Goal: Task Accomplishment & Management: Use online tool/utility

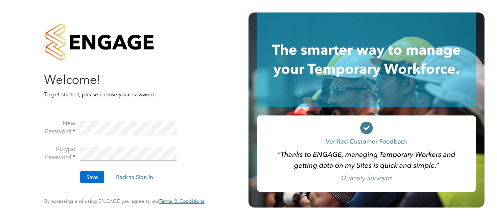
click at [100, 177] on button "Save" at bounding box center [92, 177] width 24 height 13
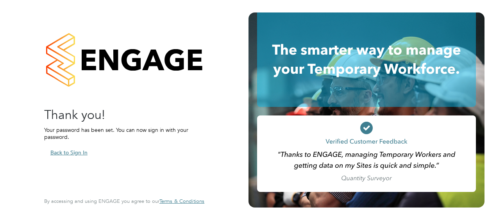
click at [82, 154] on button "Back to Sign In" at bounding box center [69, 153] width 50 height 13
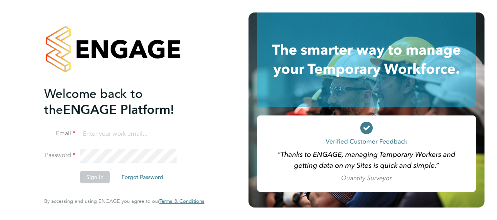
click at [138, 138] on input at bounding box center [128, 134] width 97 height 14
type input "joseph.radley-martin@brightonandhovealbion.com"
click at [99, 178] on button "Sign In" at bounding box center [95, 177] width 30 height 13
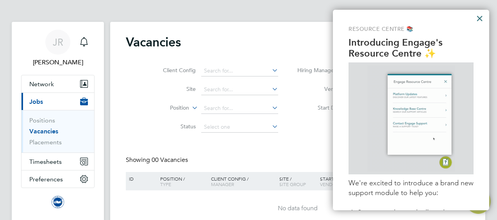
click at [481, 18] on button "×" at bounding box center [479, 18] width 7 height 13
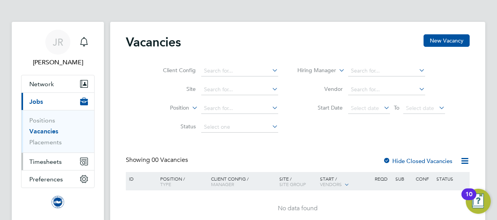
click at [45, 159] on span "Timesheets" at bounding box center [45, 161] width 32 height 7
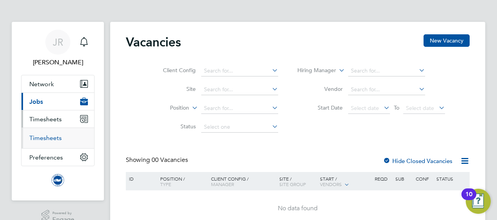
click at [50, 138] on link "Timesheets" at bounding box center [45, 137] width 32 height 7
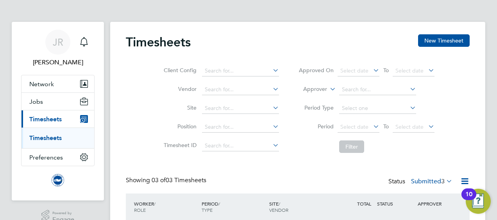
click at [489, 70] on div "JR [PERSON_NAME] Notifications Applications: Network Sites Workers Jobs Positio…" at bounding box center [248, 173] width 497 height 347
